Goal: Task Accomplishment & Management: Manage account settings

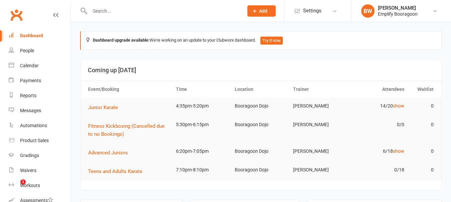
click at [30, 160] on link "Gradings" at bounding box center [40, 155] width 62 height 15
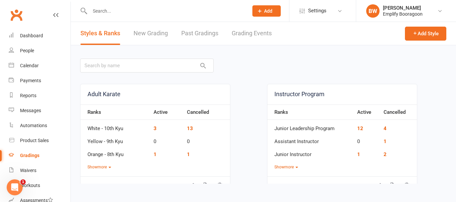
click at [251, 35] on link "Grading Events" at bounding box center [252, 33] width 40 height 23
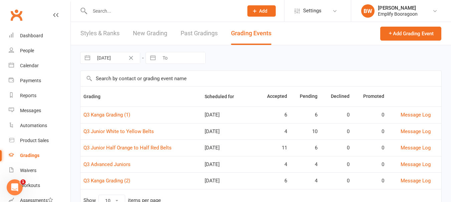
scroll to position [29, 0]
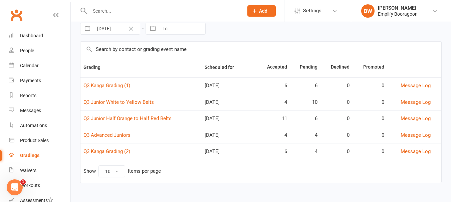
click at [371, 175] on td "Show 10 25 50 100 items per page" at bounding box center [260, 171] width 361 height 23
click at [117, 153] on link "Q3 Kanga Grading (2)" at bounding box center [106, 152] width 47 height 6
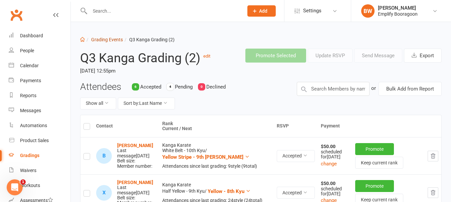
click at [105, 39] on link "Grading Events" at bounding box center [107, 39] width 32 height 5
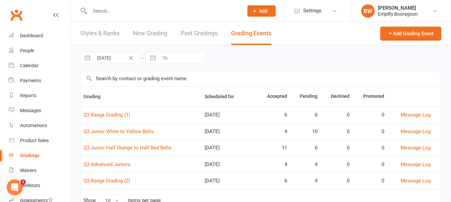
scroll to position [29, 0]
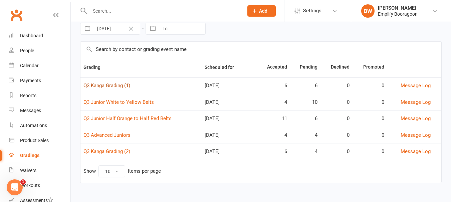
click at [103, 85] on link "Q3 Kanga Grading (1)" at bounding box center [106, 86] width 47 height 6
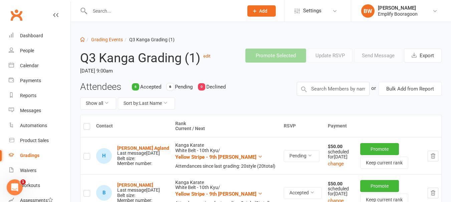
scroll to position [217, 0]
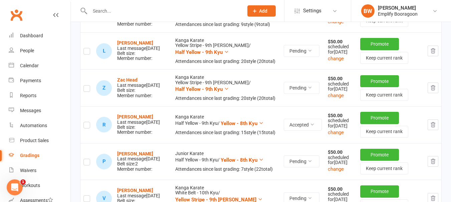
click at [434, 91] on icon "button" at bounding box center [433, 88] width 6 height 6
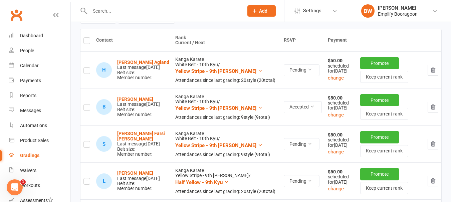
scroll to position [0, 0]
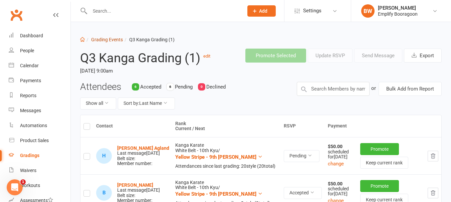
drag, startPoint x: 119, startPoint y: 36, endPoint x: 116, endPoint y: 38, distance: 4.1
click at [116, 38] on link "Grading Events" at bounding box center [107, 39] width 32 height 5
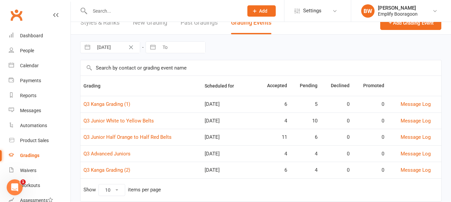
scroll to position [29, 0]
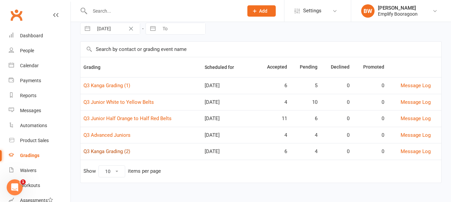
click at [120, 149] on link "Q3 Kanga Grading (2)" at bounding box center [106, 152] width 47 height 6
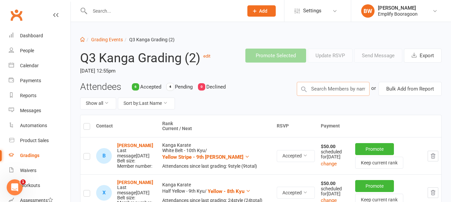
click at [333, 84] on input "text" at bounding box center [333, 89] width 73 height 14
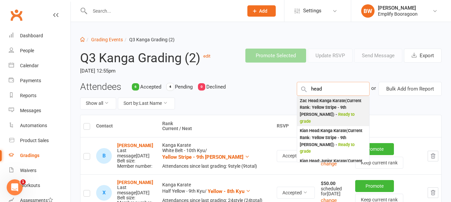
type input "head"
click at [318, 105] on div "Zac Head : Kanga Karate (Current Rank: Yellow Stripe - 9th [PERSON_NAME] ) - Re…" at bounding box center [333, 112] width 67 height 28
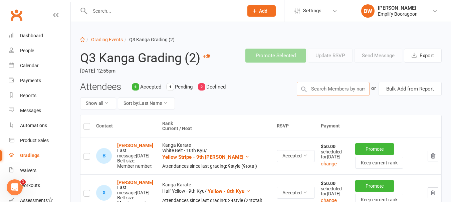
click at [338, 88] on input "text" at bounding box center [333, 89] width 73 height 14
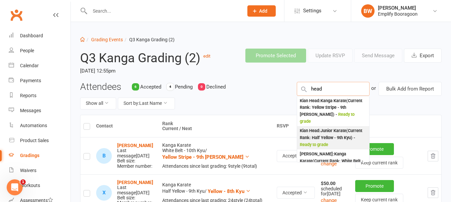
type input "head"
click at [351, 130] on div "Kian Head : Junior Karate (Current Rank: Half Yellow - 9th Kyu ) - Ready to gra…" at bounding box center [333, 138] width 67 height 21
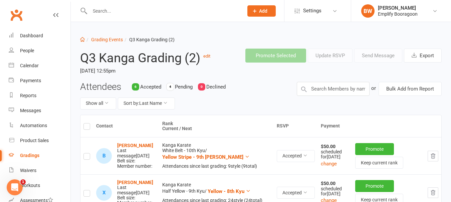
scroll to position [175, 0]
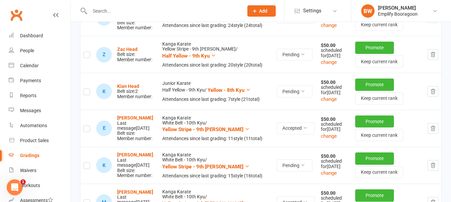
click at [92, 110] on td at bounding box center [86, 91] width 13 height 37
click at [86, 103] on td at bounding box center [86, 91] width 13 height 37
click at [86, 93] on label at bounding box center [86, 93] width 7 height 0
click at [86, 89] on input "checkbox" at bounding box center [86, 89] width 7 height 0
click at [86, 56] on label at bounding box center [86, 56] width 7 height 0
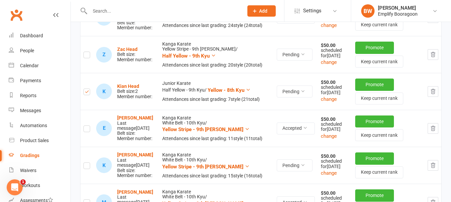
click at [86, 52] on input "checkbox" at bounding box center [86, 52] width 7 height 0
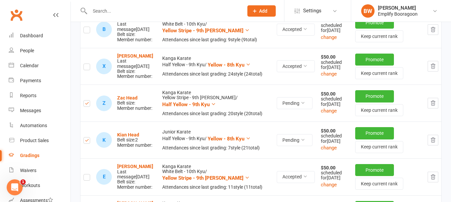
scroll to position [0, 0]
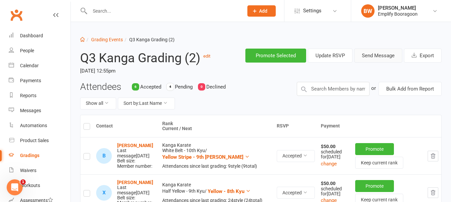
click at [384, 57] on button "Send Message" at bounding box center [378, 56] width 48 height 14
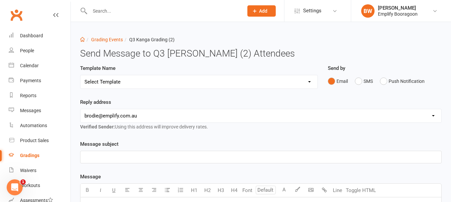
click at [290, 79] on select "Select Template [Email] Confirmation of Successful Grading [Email] Grading Even…" at bounding box center [198, 81] width 237 height 13
select select "2"
click at [80, 75] on select "Select Template [Email] Confirmation of Successful Grading [Email] Grading Even…" at bounding box center [198, 81] width 237 height 13
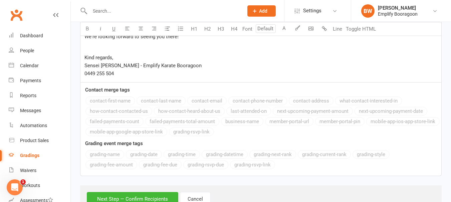
scroll to position [285, 0]
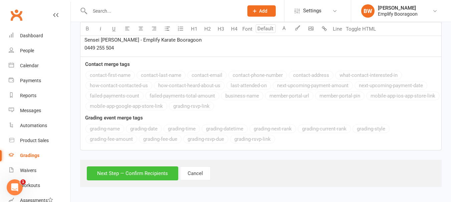
click at [128, 168] on button "Next Step — Confirm Recipients" at bounding box center [132, 174] width 91 height 14
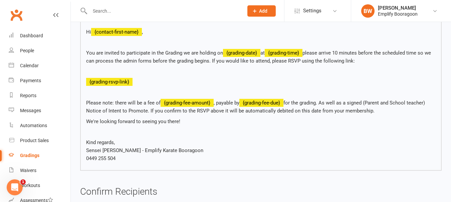
scroll to position [240, 0]
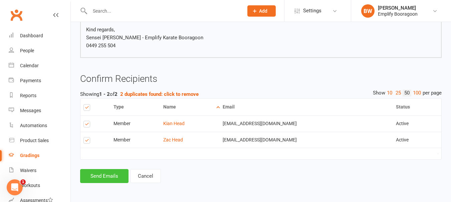
click at [111, 173] on button "Send Emails" at bounding box center [104, 176] width 48 height 14
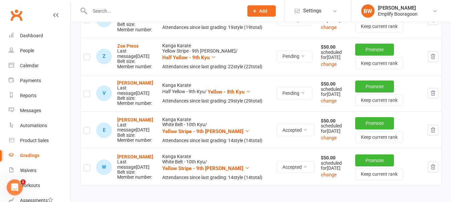
scroll to position [393, 0]
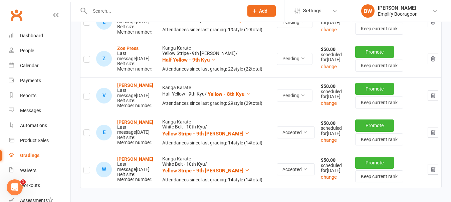
click at [431, 62] on icon "button" at bounding box center [433, 59] width 6 height 6
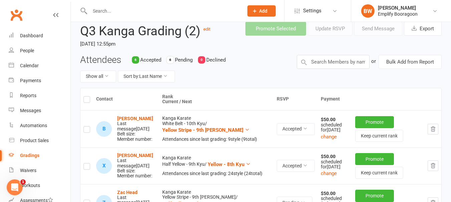
scroll to position [0, 0]
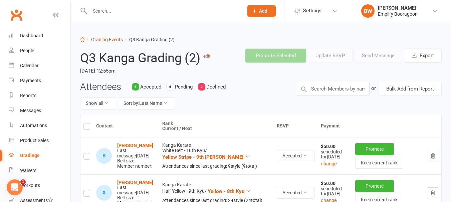
click at [104, 37] on link "Grading Events" at bounding box center [107, 39] width 32 height 5
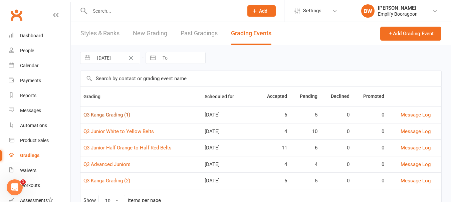
click at [105, 113] on link "Q3 Kanga Grading (1)" at bounding box center [106, 115] width 47 height 6
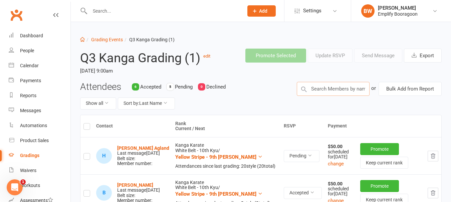
click at [342, 92] on input "text" at bounding box center [333, 89] width 73 height 14
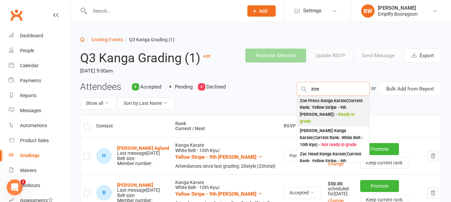
type input "zoe"
click at [338, 107] on div "Zoe Press : Kanga Karate (Current Rank: Yellow Stripe - 9th [PERSON_NAME] ) - R…" at bounding box center [333, 112] width 67 height 28
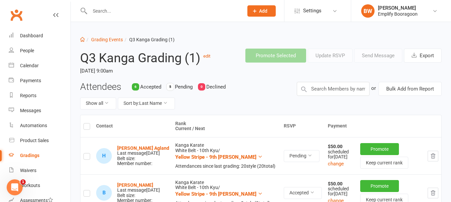
scroll to position [343, 0]
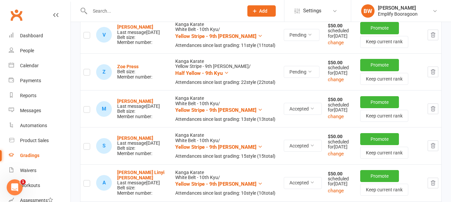
click at [84, 73] on label at bounding box center [86, 73] width 7 height 0
click at [84, 69] on input "checkbox" at bounding box center [86, 69] width 7 height 0
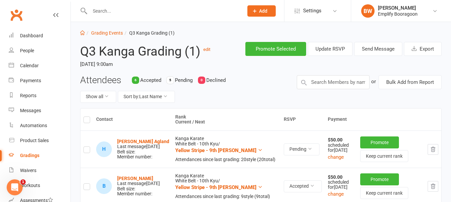
scroll to position [0, 0]
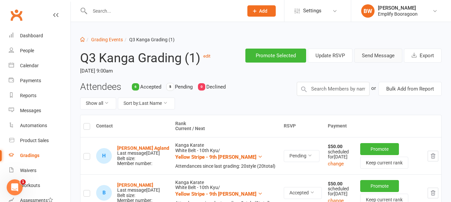
click at [375, 54] on button "Send Message" at bounding box center [378, 56] width 48 height 14
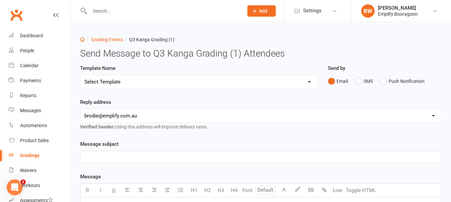
click at [229, 80] on select "Select Template [Email] Confirmation of Successful Grading [Email] Grading Even…" at bounding box center [198, 81] width 237 height 13
select select "2"
click at [80, 75] on select "Select Template [Email] Confirmation of Successful Grading [Email] Grading Even…" at bounding box center [198, 81] width 237 height 13
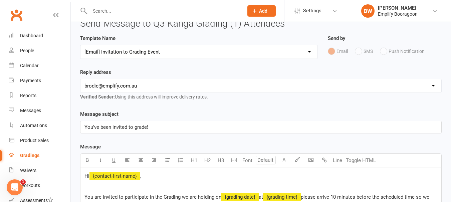
scroll to position [100, 0]
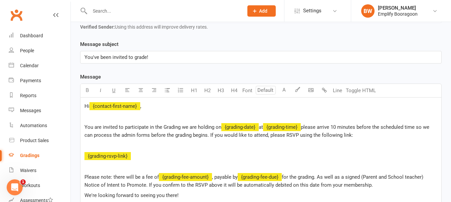
click at [185, 56] on p "You've been invited to grade!" at bounding box center [260, 57] width 353 height 8
click at [104, 117] on p at bounding box center [260, 117] width 353 height 8
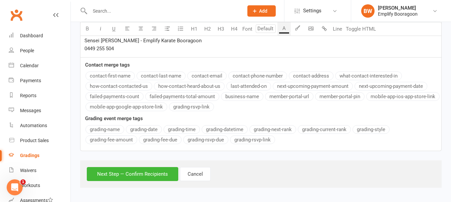
scroll to position [306, 0]
click at [138, 175] on button "Next Step — Confirm Recipients" at bounding box center [132, 174] width 91 height 14
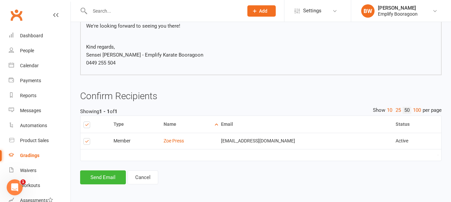
scroll to position [245, 0]
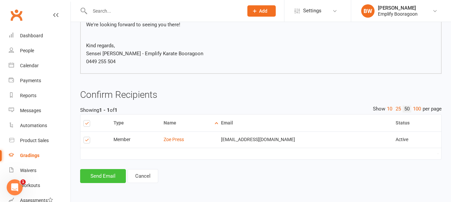
click at [111, 172] on button "Send Email" at bounding box center [103, 176] width 46 height 14
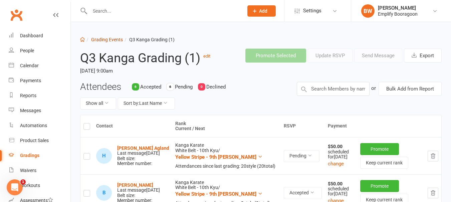
click at [102, 39] on link "Grading Events" at bounding box center [107, 39] width 32 height 5
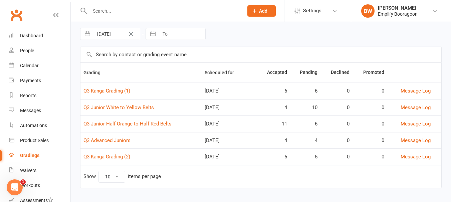
scroll to position [29, 0]
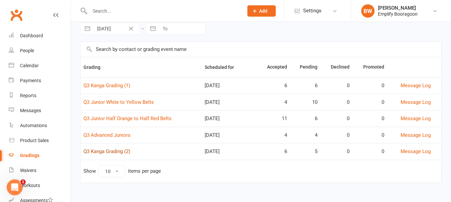
click at [116, 150] on link "Q3 Kanga Grading (2)" at bounding box center [106, 152] width 47 height 6
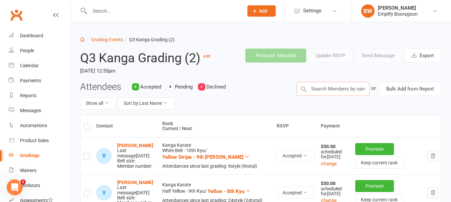
click at [347, 85] on input "text" at bounding box center [333, 89] width 73 height 14
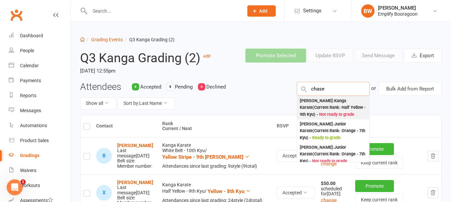
type input "chase"
click at [332, 110] on div "[PERSON_NAME] : Kanga Karate (Current Rank: Half Yellow - 9th Kyu ) - Not ready…" at bounding box center [333, 108] width 67 height 21
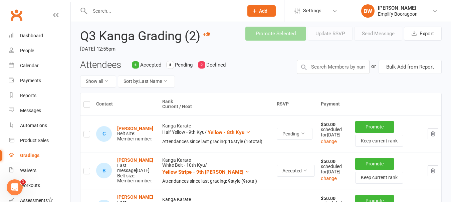
scroll to position [33, 0]
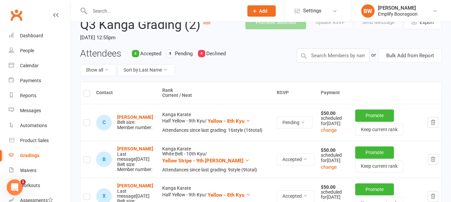
click at [84, 124] on label at bounding box center [86, 124] width 7 height 0
click at [84, 120] on input "checkbox" at bounding box center [86, 120] width 7 height 0
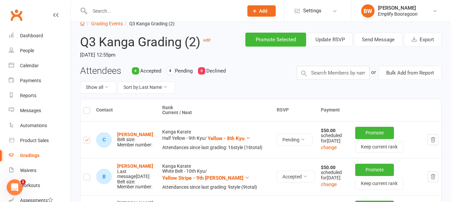
scroll to position [0, 0]
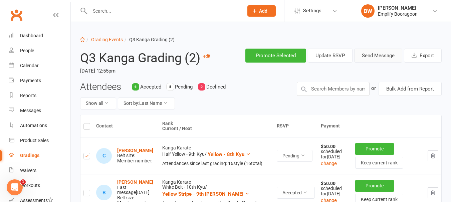
click at [369, 60] on button "Send Message" at bounding box center [378, 56] width 48 height 14
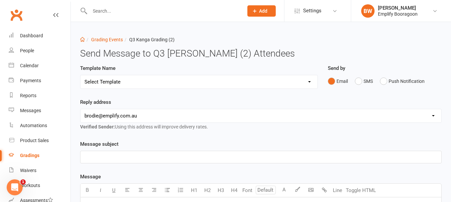
click at [229, 87] on select "Select Template [Email] Confirmation of Successful Grading [Email] Grading Even…" at bounding box center [198, 81] width 237 height 13
select select "2"
click at [80, 75] on select "Select Template [Email] Confirmation of Successful Grading [Email] Grading Even…" at bounding box center [198, 81] width 237 height 13
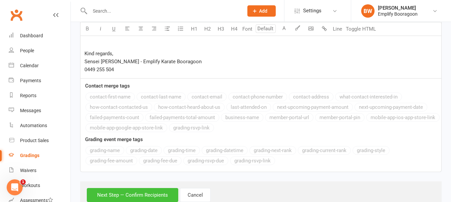
scroll to position [285, 0]
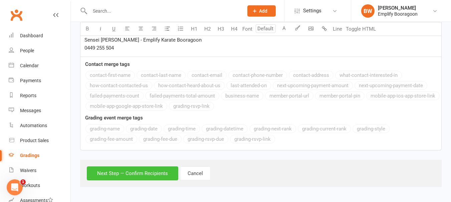
click at [124, 172] on button "Next Step — Confirm Recipients" at bounding box center [132, 174] width 91 height 14
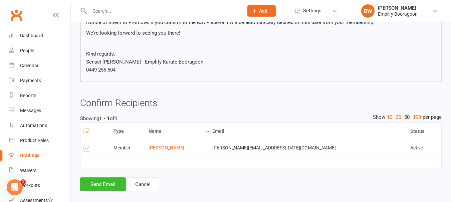
scroll to position [224, 0]
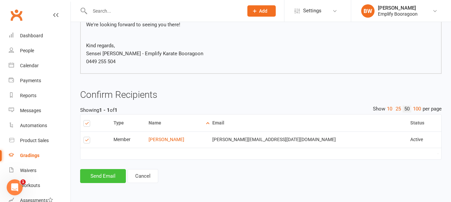
click at [109, 174] on button "Send Email" at bounding box center [103, 176] width 46 height 14
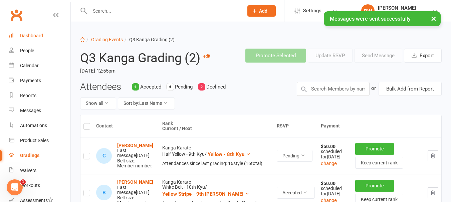
click at [41, 30] on link "Dashboard" at bounding box center [40, 35] width 62 height 15
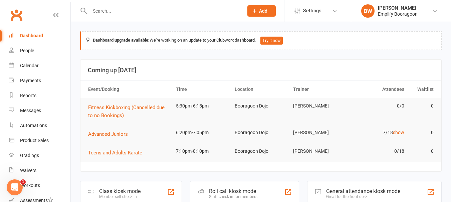
click at [130, 13] on input "text" at bounding box center [163, 10] width 151 height 9
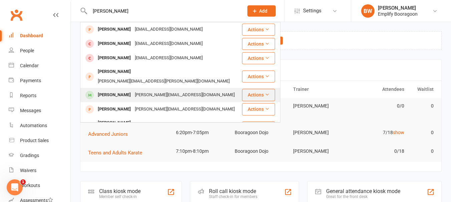
type input "[PERSON_NAME]"
click at [136, 90] on div "[PERSON_NAME][EMAIL_ADDRESS][DOMAIN_NAME]" at bounding box center [185, 95] width 104 height 10
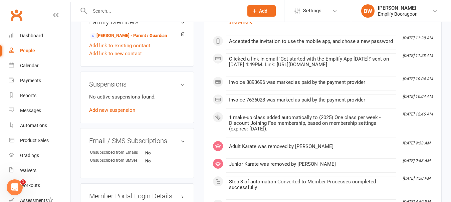
scroll to position [367, 0]
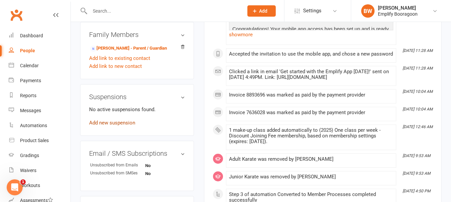
click at [118, 126] on link "Add new suspension" at bounding box center [112, 123] width 46 height 6
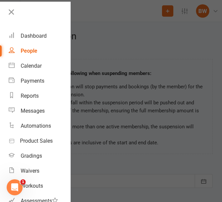
click at [137, 111] on div at bounding box center [111, 101] width 222 height 202
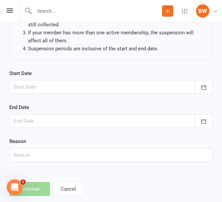
scroll to position [107, 0]
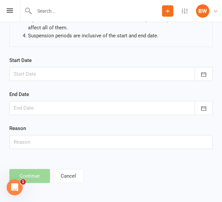
click at [203, 66] on div "Start Date [DATE] Sun Mon Tue Wed Thu Fri Sat 36 31 01 02 03 04 05 06 37 07 08 …" at bounding box center [110, 68] width 203 height 25
click at [203, 69] on button "button" at bounding box center [204, 74] width 18 height 14
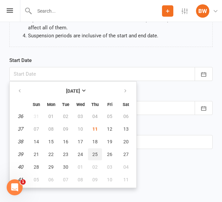
click at [97, 155] on button "25" at bounding box center [95, 154] width 14 height 12
type input "[DATE]"
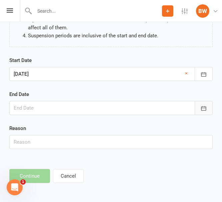
click at [204, 107] on icon "button" at bounding box center [203, 108] width 5 height 4
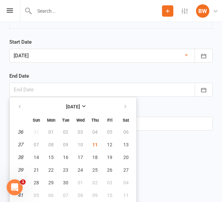
scroll to position [127, 0]
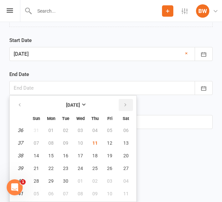
drag, startPoint x: 118, startPoint y: 105, endPoint x: 122, endPoint y: 105, distance: 4.3
click at [120, 105] on th at bounding box center [125, 105] width 17 height 15
click at [122, 105] on button "button" at bounding box center [126, 105] width 14 height 12
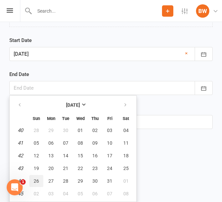
click at [37, 180] on span "26" at bounding box center [36, 180] width 5 height 5
type input "[DATE]"
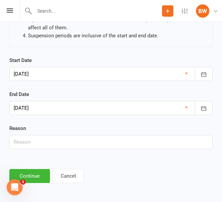
scroll to position [107, 0]
drag, startPoint x: 101, startPoint y: 143, endPoint x: 95, endPoint y: 135, distance: 9.8
click at [101, 143] on input "text" at bounding box center [110, 142] width 203 height 14
type input "Away"
click at [34, 179] on button "Continue" at bounding box center [29, 176] width 41 height 14
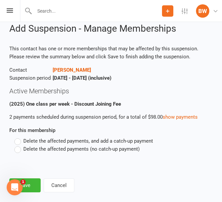
scroll to position [28, 0]
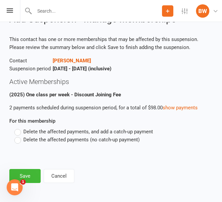
click at [90, 140] on span "Delete the affected payments (no catch-up payment)" at bounding box center [81, 139] width 116 height 7
click at [19, 136] on input "Delete the affected payments (no catch-up payment)" at bounding box center [16, 136] width 4 height 0
click at [34, 176] on button "Save" at bounding box center [24, 176] width 31 height 14
